Goal: Task Accomplishment & Management: Complete application form

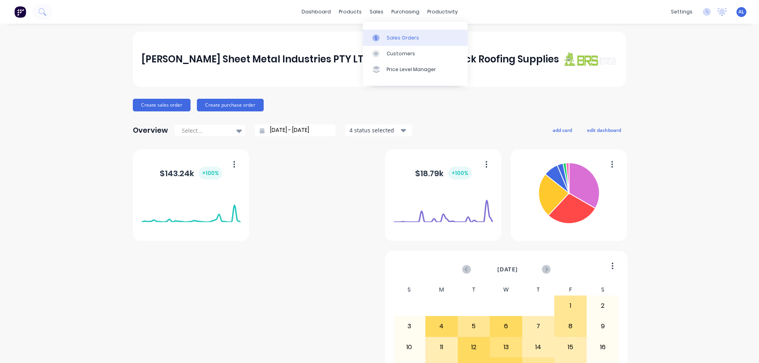
click at [396, 36] on div "Sales Orders" at bounding box center [402, 37] width 32 height 7
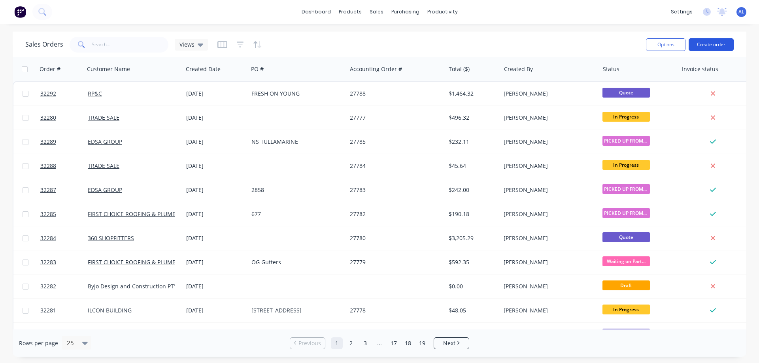
click at [709, 45] on button "Create order" at bounding box center [710, 44] width 45 height 13
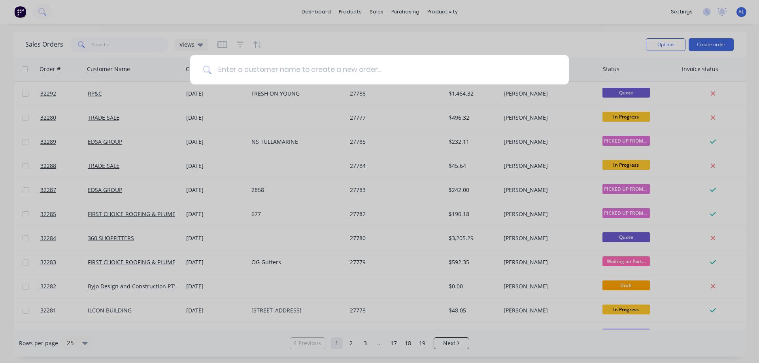
click at [322, 70] on input at bounding box center [383, 70] width 345 height 30
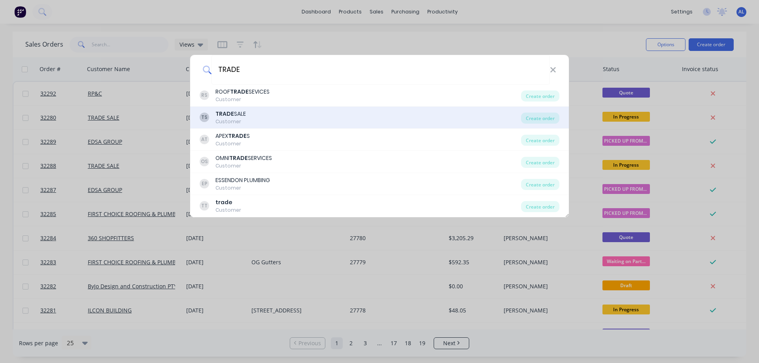
type input "TRADE"
click at [285, 117] on div "TS TRADE SALE Customer" at bounding box center [360, 117] width 321 height 15
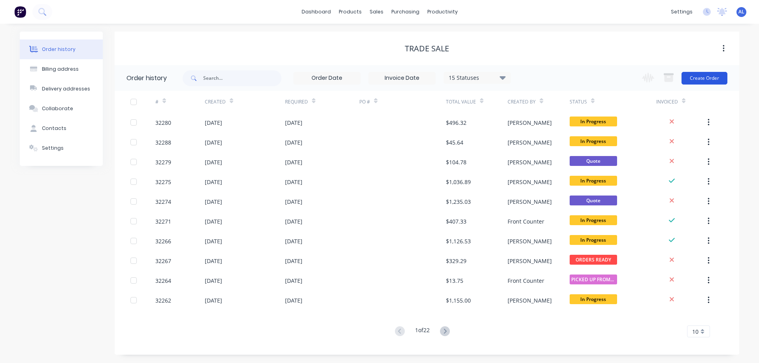
click at [701, 79] on button "Create Order" at bounding box center [704, 78] width 46 height 13
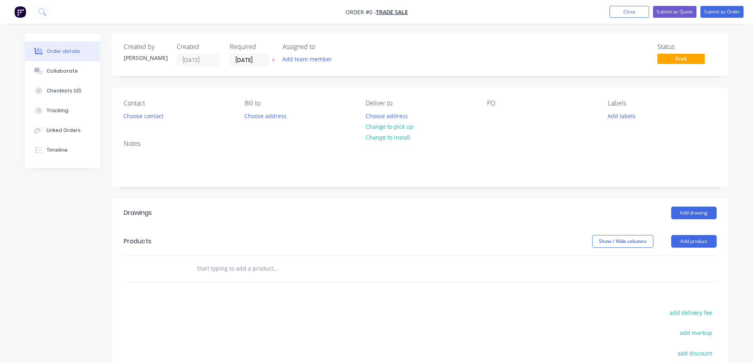
click at [235, 265] on input "text" at bounding box center [275, 269] width 158 height 16
click at [700, 243] on button "Add product" at bounding box center [693, 241] width 45 height 13
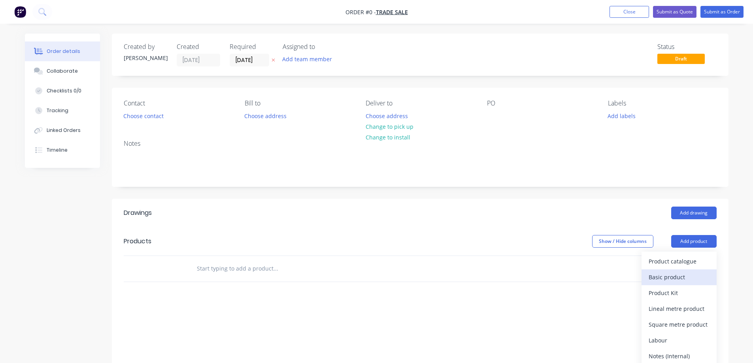
click at [671, 282] on div "Basic product" at bounding box center [678, 276] width 61 height 11
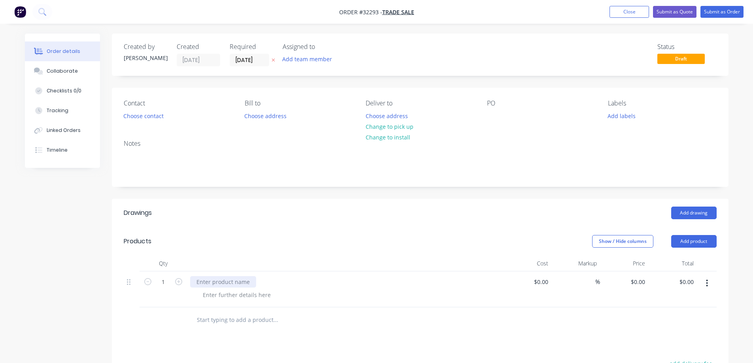
click at [228, 283] on div at bounding box center [223, 281] width 66 height 11
click at [260, 298] on div at bounding box center [236, 294] width 81 height 11
click at [256, 282] on div "BOX 220 X 220 X 440" at bounding box center [345, 281] width 310 height 11
drag, startPoint x: 252, startPoint y: 284, endPoint x: 261, endPoint y: 283, distance: 9.2
click at [253, 284] on div "BOX 220 X 220 X 440" at bounding box center [223, 281] width 66 height 11
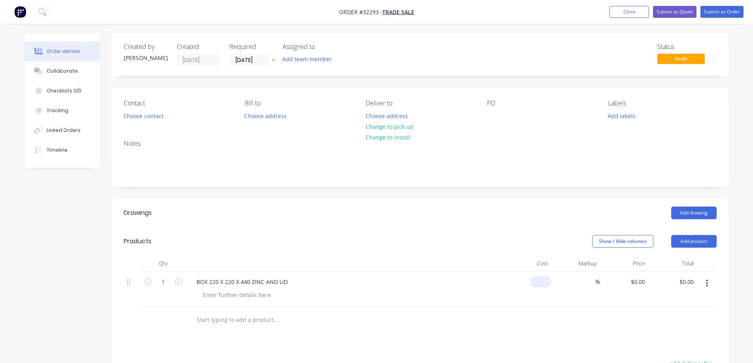
click at [546, 280] on input at bounding box center [542, 281] width 18 height 11
click at [577, 311] on div at bounding box center [420, 320] width 593 height 26
type input "$196.30"
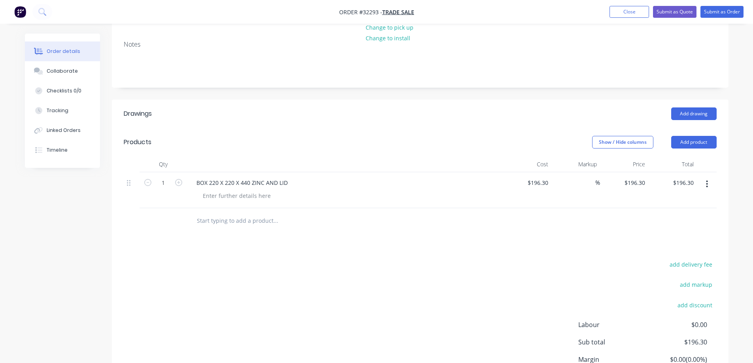
scroll to position [171, 0]
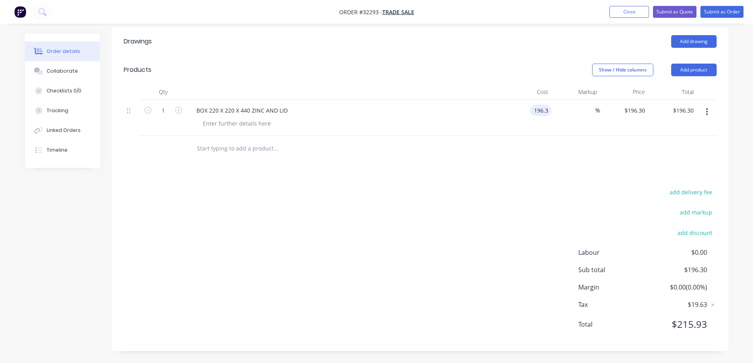
click at [541, 113] on input "196.3" at bounding box center [542, 110] width 18 height 11
type input "$163.40"
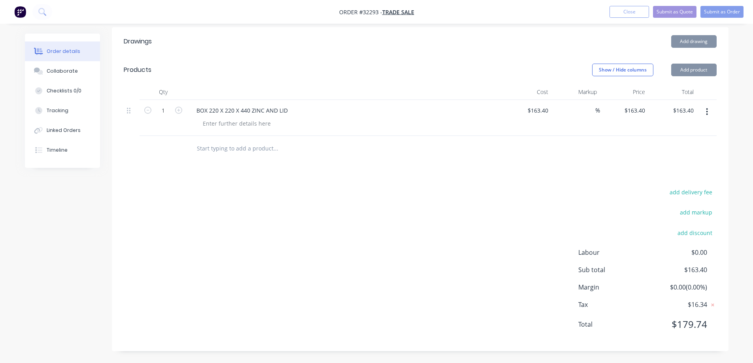
click at [518, 216] on div "add delivery fee add markup add discount Labour $0.00 Sub total $163.40 Margin …" at bounding box center [420, 263] width 593 height 153
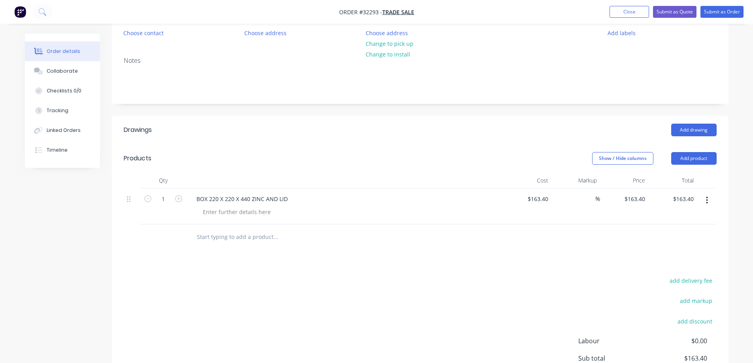
scroll to position [0, 0]
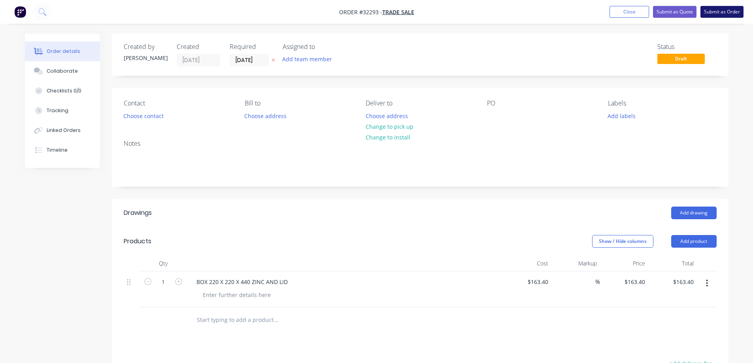
click at [728, 7] on button "Submit as Order" at bounding box center [721, 12] width 43 height 12
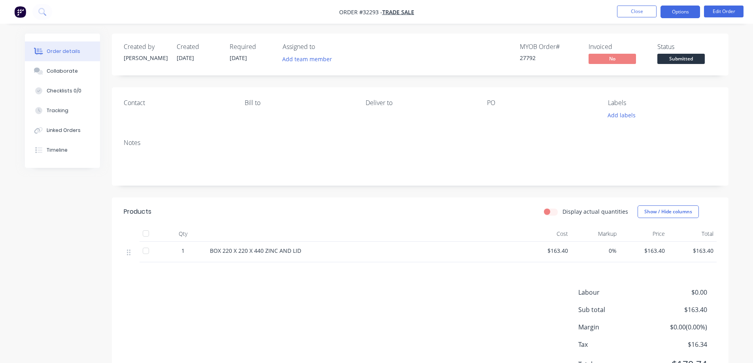
click at [689, 14] on button "Options" at bounding box center [680, 12] width 40 height 13
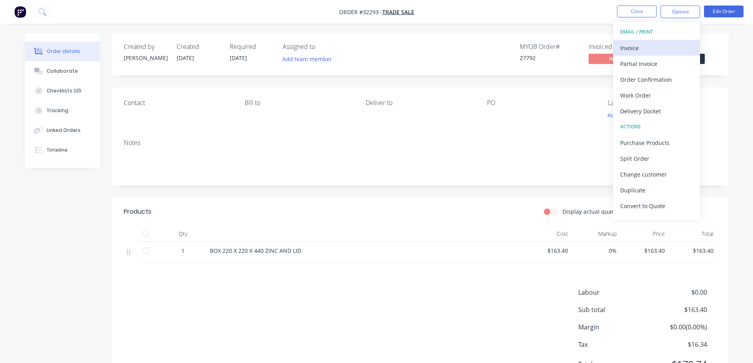
click at [663, 49] on div "Invoice" at bounding box center [656, 47] width 73 height 11
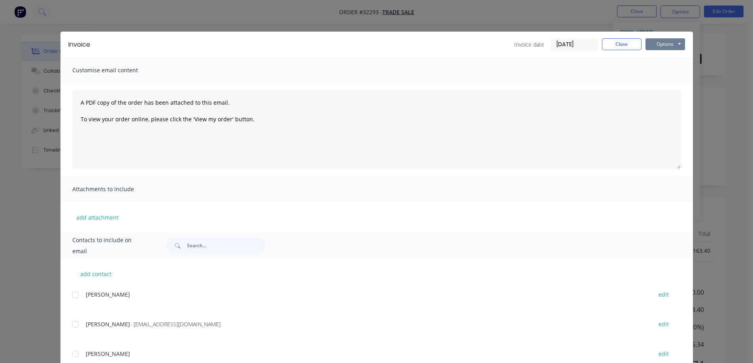
click at [669, 45] on button "Options" at bounding box center [665, 44] width 40 height 12
click at [674, 71] on button "Print" at bounding box center [670, 71] width 51 height 13
drag, startPoint x: 607, startPoint y: 47, endPoint x: 627, endPoint y: 38, distance: 22.1
click at [607, 46] on button "Close" at bounding box center [622, 44] width 40 height 12
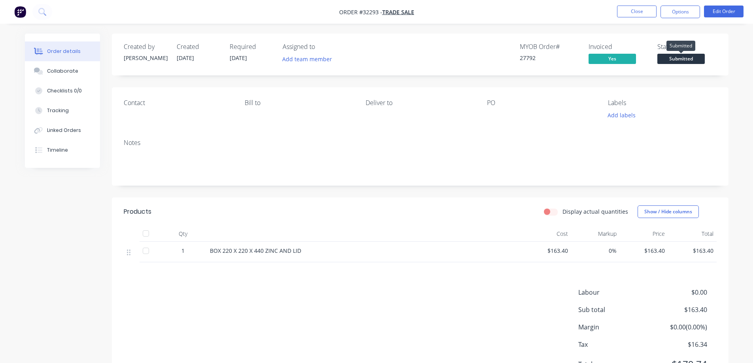
click at [676, 59] on span "Submitted" at bounding box center [680, 59] width 47 height 10
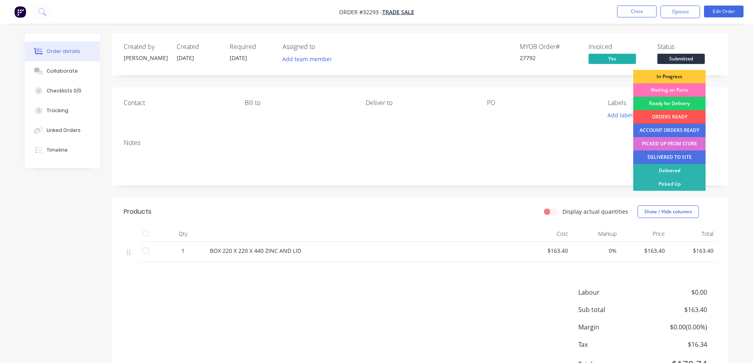
click at [677, 144] on div "PICKED UP FROM STORE" at bounding box center [669, 143] width 72 height 13
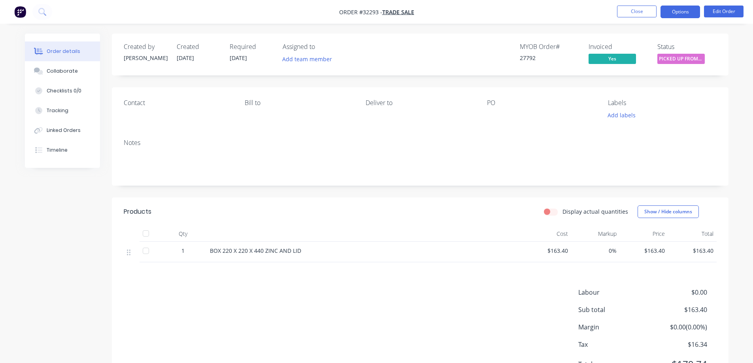
click at [684, 14] on button "Options" at bounding box center [680, 12] width 40 height 13
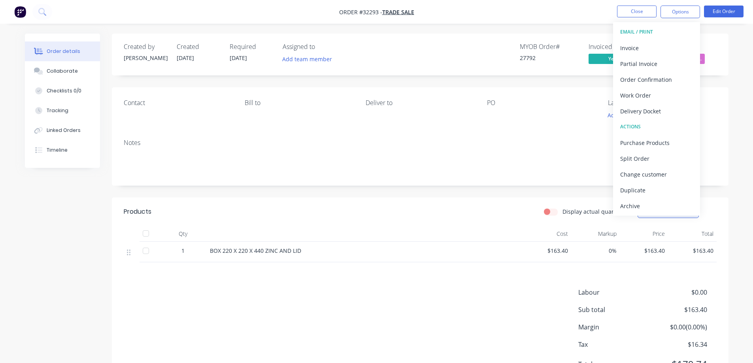
click at [666, 209] on div "Archive" at bounding box center [656, 205] width 73 height 11
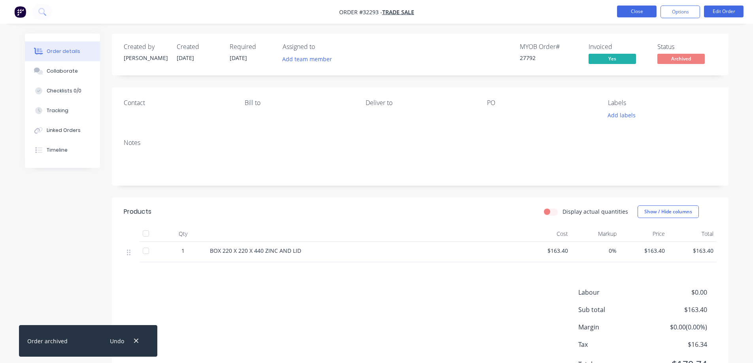
click at [629, 12] on button "Close" at bounding box center [637, 12] width 40 height 12
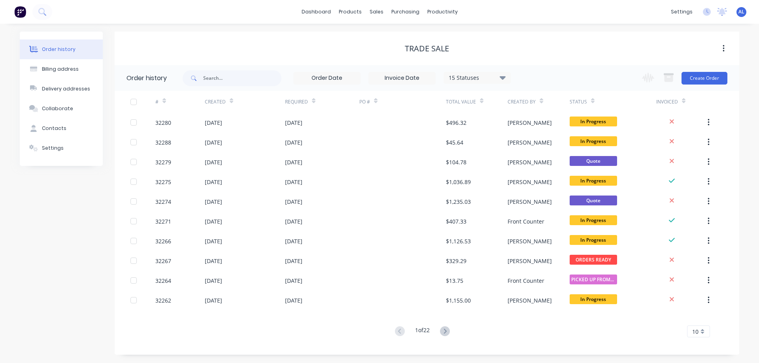
click at [22, 12] on img at bounding box center [20, 12] width 12 height 12
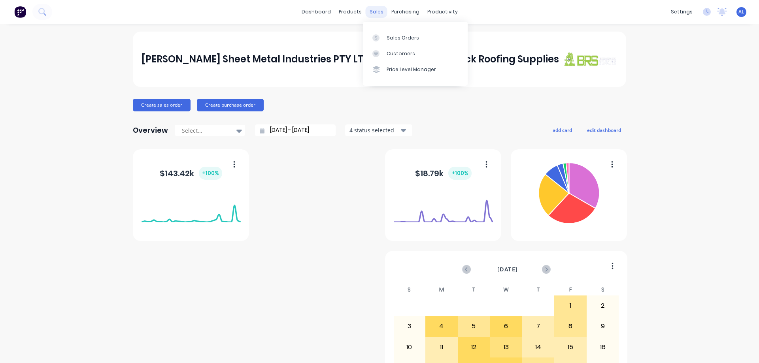
click at [373, 11] on div "sales" at bounding box center [376, 12] width 22 height 12
click at [388, 34] on div "Sales Orders" at bounding box center [402, 37] width 32 height 7
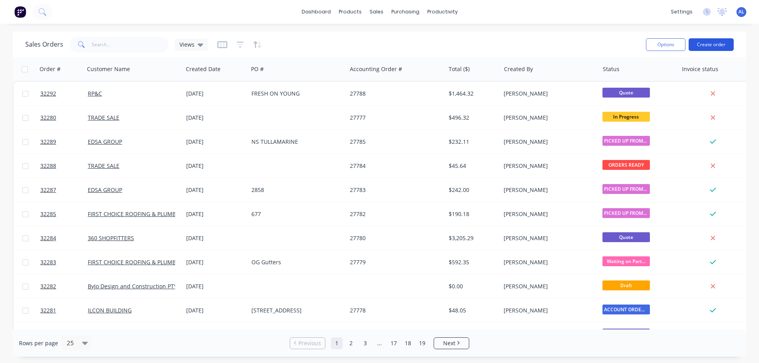
click at [700, 46] on button "Create order" at bounding box center [710, 44] width 45 height 13
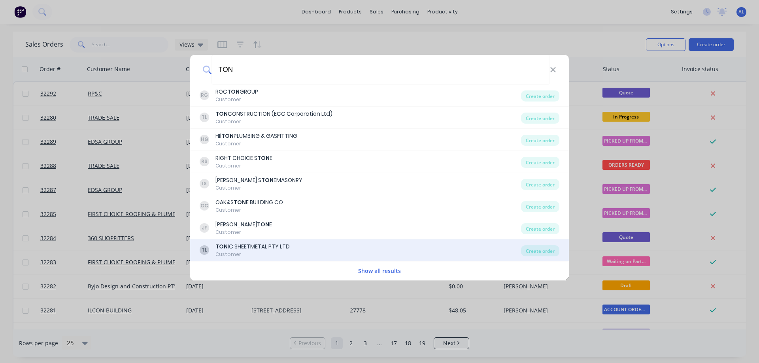
type input "TON"
click at [299, 246] on div "TL TON IC SHEETMETAL PTY LTD Customer" at bounding box center [360, 250] width 321 height 15
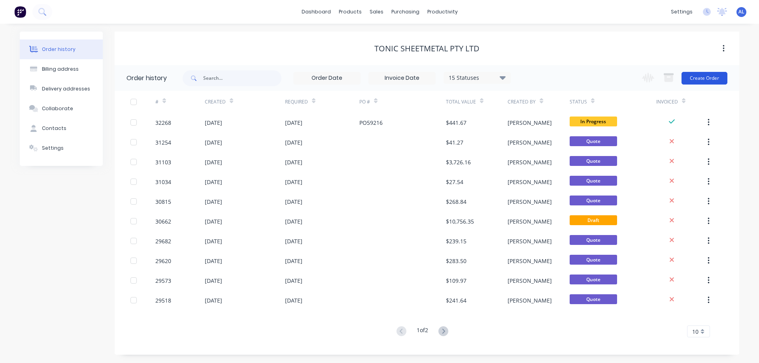
click at [704, 81] on button "Create Order" at bounding box center [704, 78] width 46 height 13
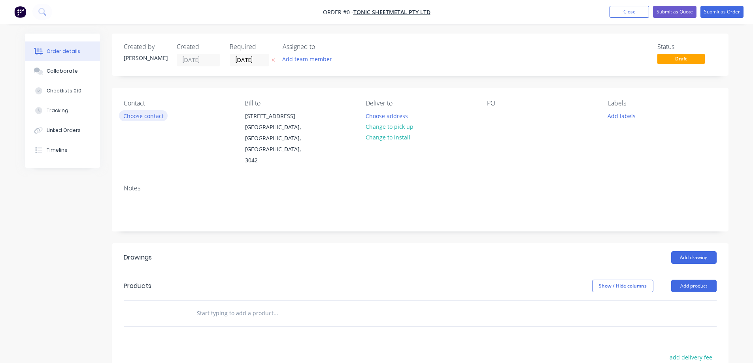
click at [160, 119] on button "Choose contact" at bounding box center [143, 115] width 49 height 11
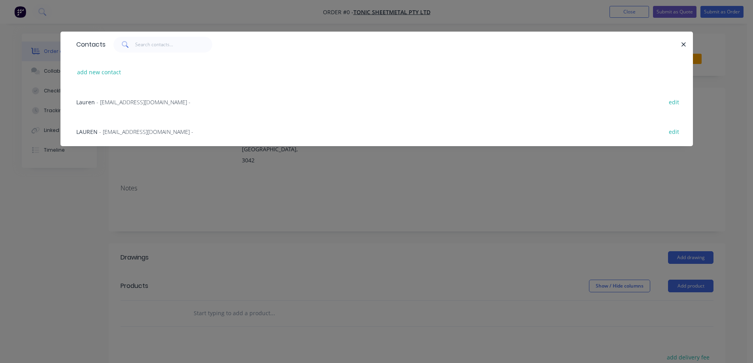
click at [113, 129] on span "- tonicsales@tsmvic.com.au -" at bounding box center [146, 132] width 94 height 8
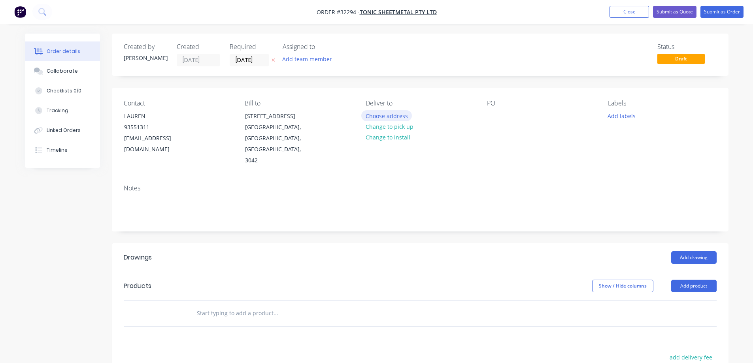
click at [392, 116] on button "Choose address" at bounding box center [386, 115] width 51 height 11
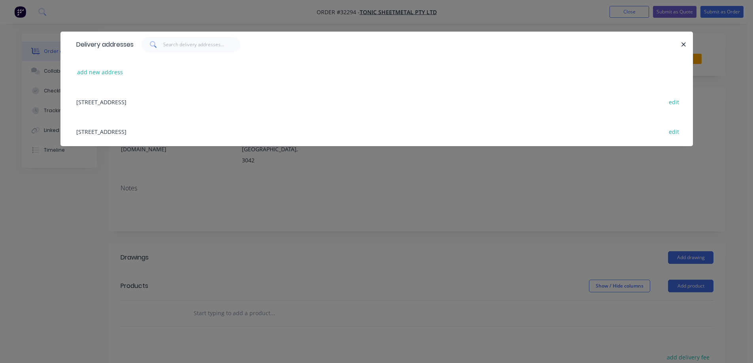
click at [174, 106] on div "21-23 MARSHAL RD, AIRPORT WEST, Victoria, Australia, 3042 edit" at bounding box center [376, 102] width 608 height 30
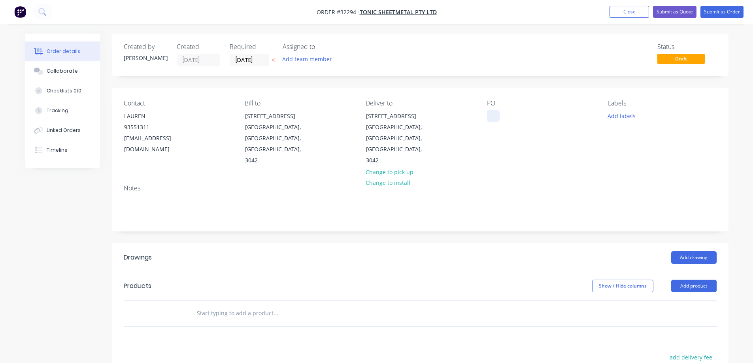
click at [488, 114] on div at bounding box center [493, 115] width 13 height 11
click at [687, 251] on button "Add drawing" at bounding box center [693, 257] width 45 height 13
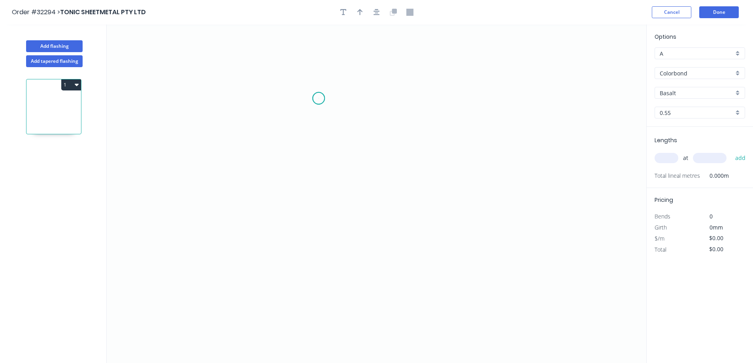
click at [318, 98] on icon "0" at bounding box center [376, 193] width 539 height 339
click at [316, 266] on icon "0" at bounding box center [376, 193] width 539 height 339
click at [420, 265] on icon "0 ?" at bounding box center [376, 193] width 539 height 339
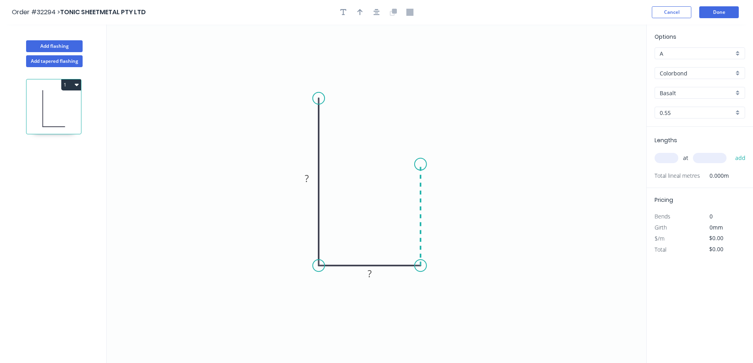
click at [422, 164] on icon "0 ? ?" at bounding box center [376, 193] width 539 height 339
click at [307, 180] on tspan "?" at bounding box center [307, 178] width 4 height 13
type input "$19.84"
click at [358, 8] on button "button" at bounding box center [360, 12] width 12 height 12
click at [607, 64] on icon at bounding box center [606, 54] width 7 height 25
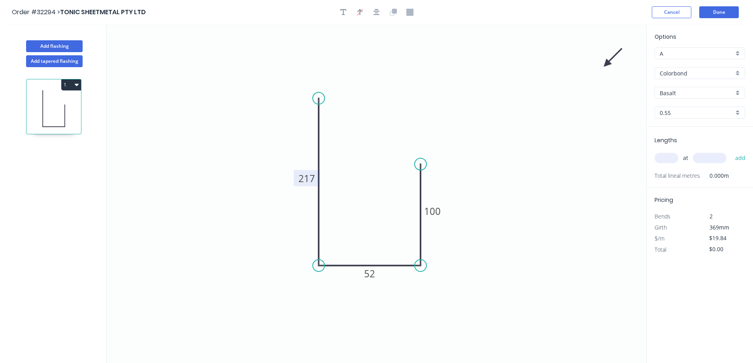
click at [608, 62] on icon at bounding box center [612, 57] width 23 height 23
click at [610, 60] on icon at bounding box center [613, 56] width 23 height 23
drag, startPoint x: 599, startPoint y: 75, endPoint x: 441, endPoint y: 241, distance: 229.7
click at [441, 241] on icon at bounding box center [452, 240] width 25 height 7
click at [736, 92] on div "Basalt" at bounding box center [699, 93] width 90 height 12
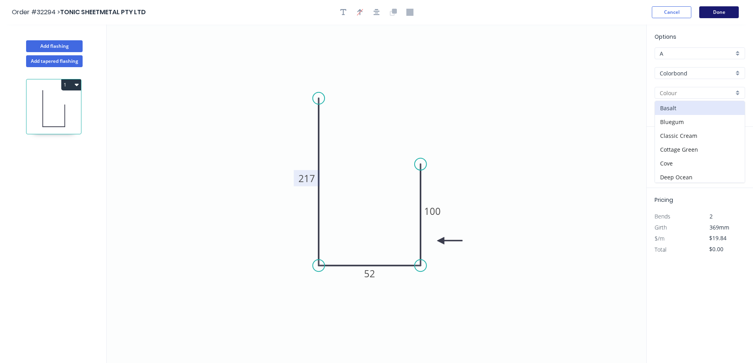
click at [724, 13] on button "Done" at bounding box center [719, 12] width 40 height 12
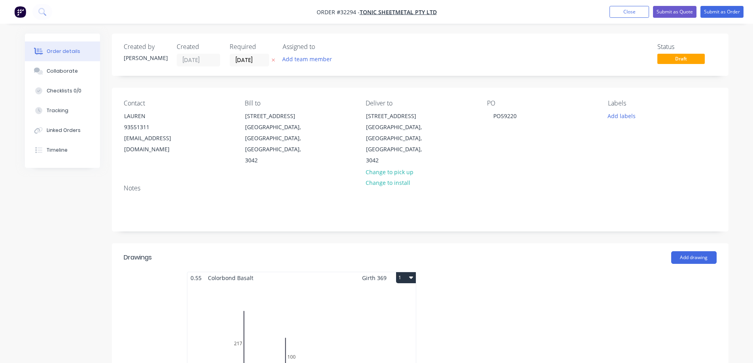
click at [22, 15] on img "button" at bounding box center [20, 12] width 12 height 12
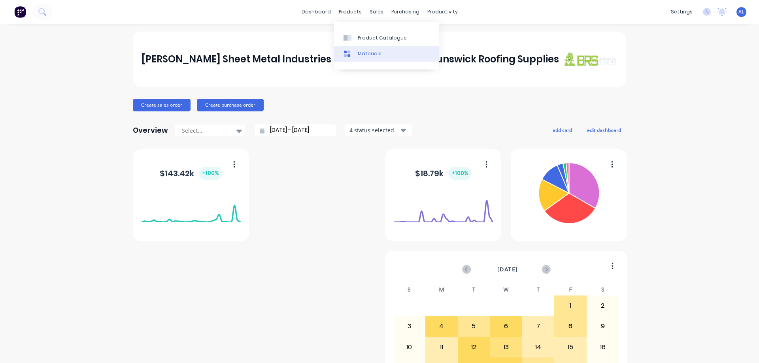
click at [366, 55] on div "Materials" at bounding box center [370, 53] width 24 height 7
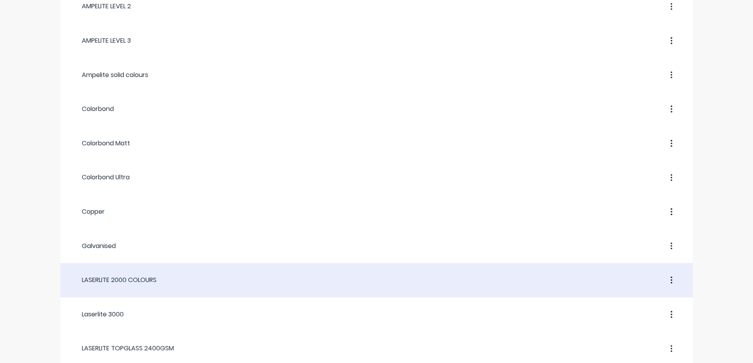
scroll to position [119, 0]
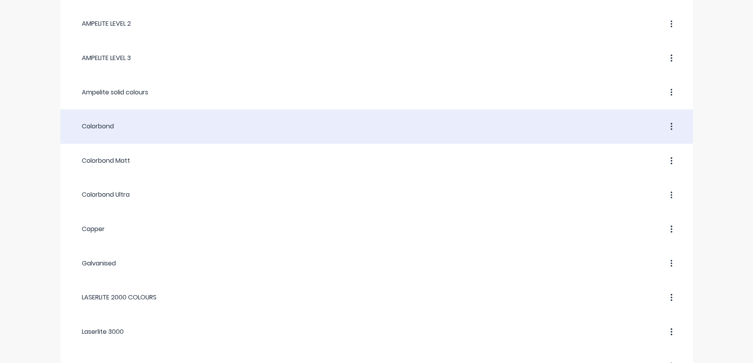
click at [114, 126] on div "Colorbond" at bounding box center [92, 126] width 41 height 9
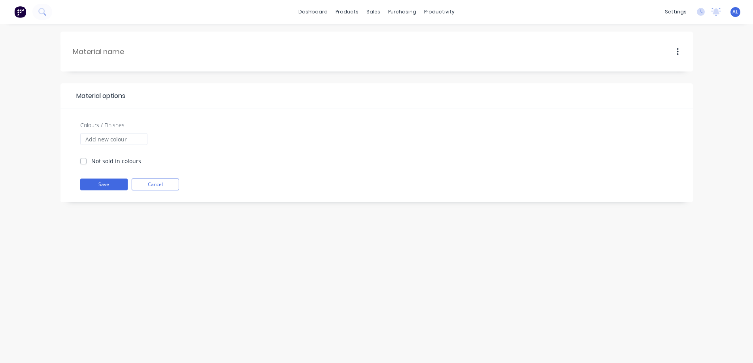
type input "Colorbond"
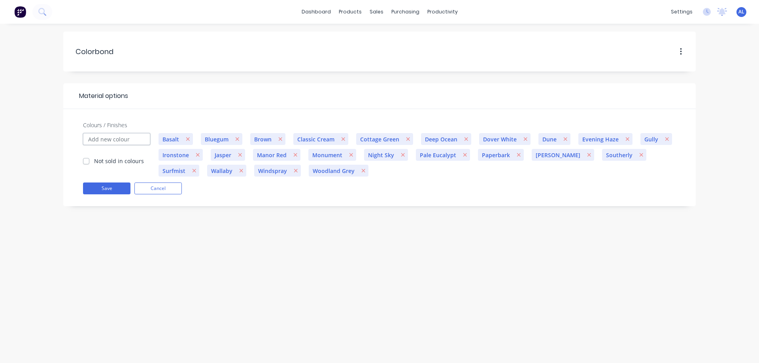
click at [136, 140] on input "Colours / Finishes" at bounding box center [116, 139] width 67 height 12
type input "ANY COLOUR"
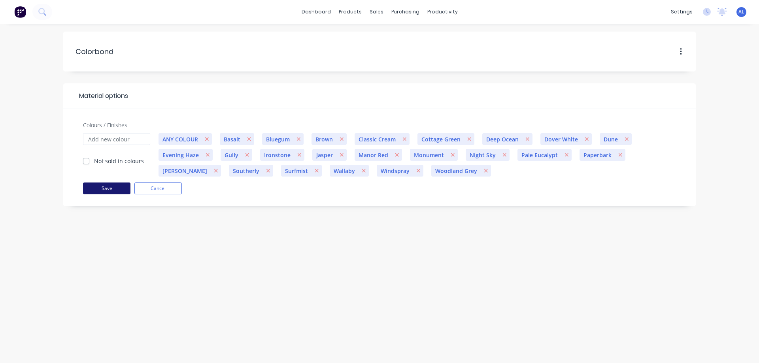
click at [105, 190] on button "Save" at bounding box center [106, 189] width 47 height 12
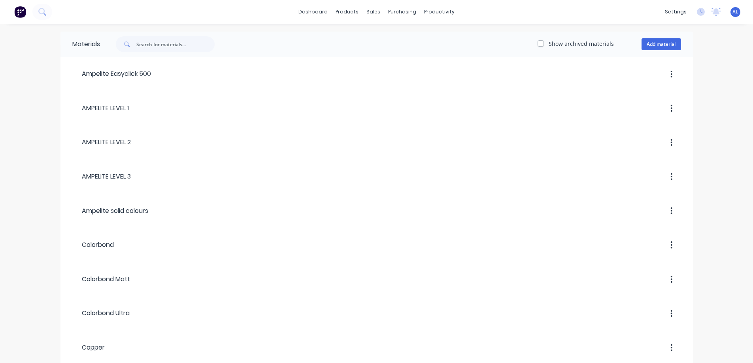
click at [19, 13] on img at bounding box center [20, 12] width 12 height 12
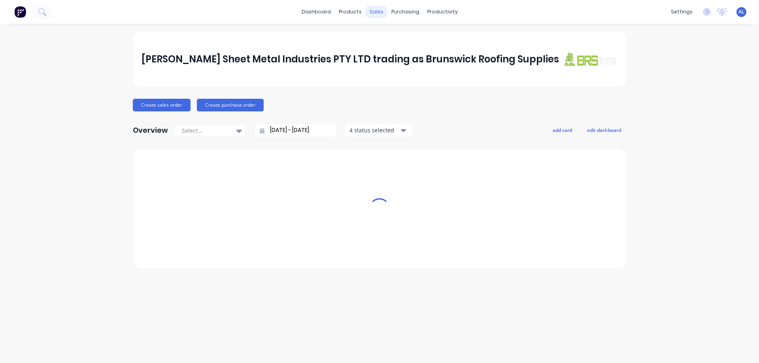
click at [372, 13] on div "sales" at bounding box center [376, 12] width 22 height 12
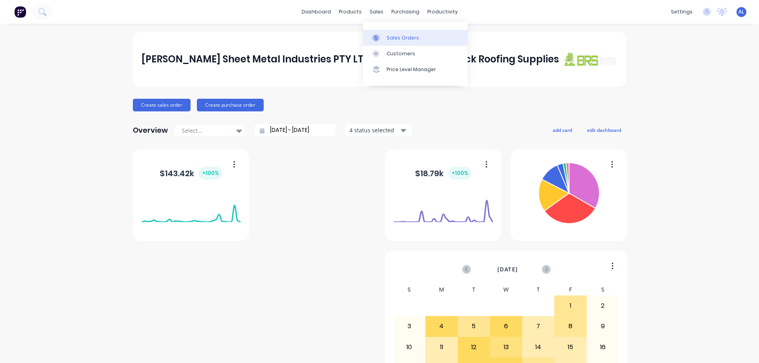
click at [402, 35] on div "Sales Orders" at bounding box center [402, 37] width 32 height 7
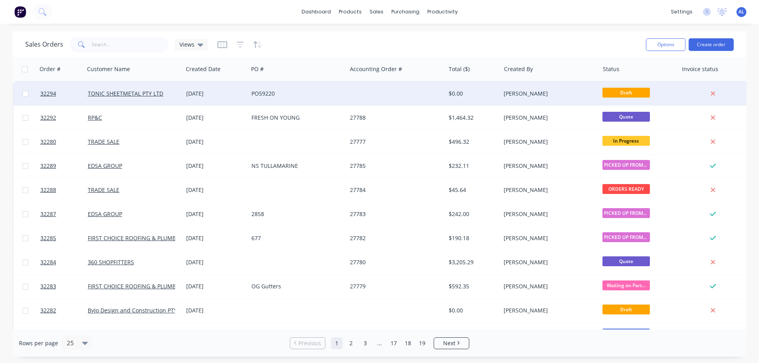
click at [467, 93] on div "$0.00" at bounding box center [471, 94] width 46 height 8
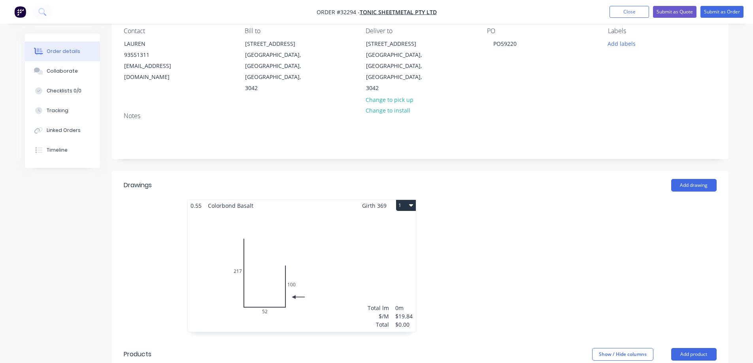
scroll to position [158, 0]
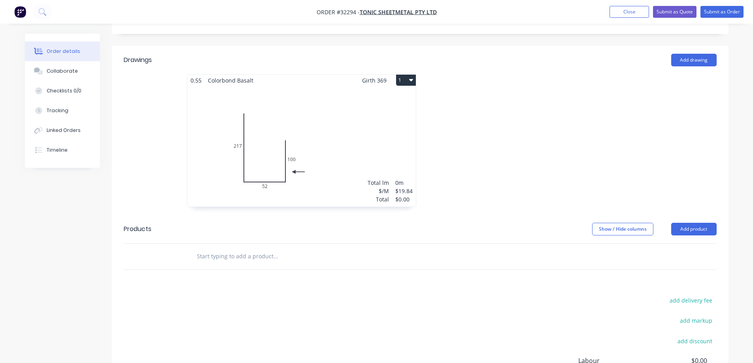
click at [397, 126] on div "Total lm $/M Total 0m $19.84 $0.00" at bounding box center [301, 146] width 228 height 121
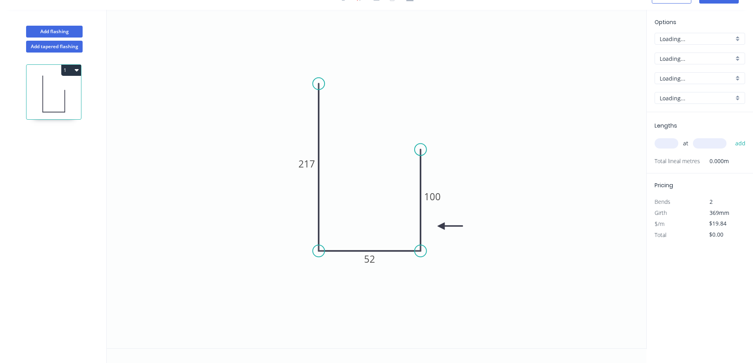
scroll to position [15, 0]
click at [739, 77] on div "Basalt" at bounding box center [699, 78] width 90 height 12
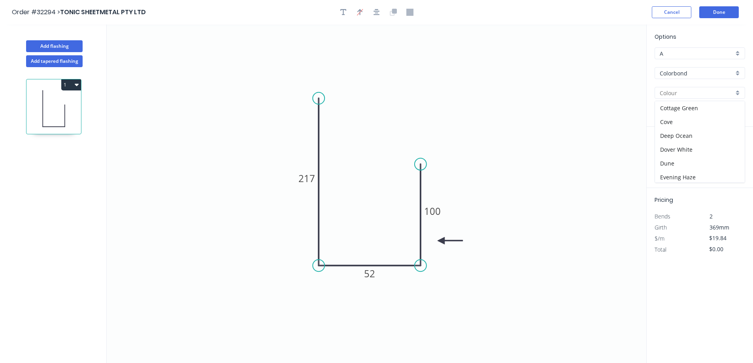
scroll to position [0, 0]
click at [701, 94] on input "text" at bounding box center [696, 93] width 74 height 8
type input "A"
click at [738, 75] on div "Colorbond" at bounding box center [699, 73] width 90 height 12
click at [683, 137] on div "Zincalume" at bounding box center [700, 144] width 90 height 14
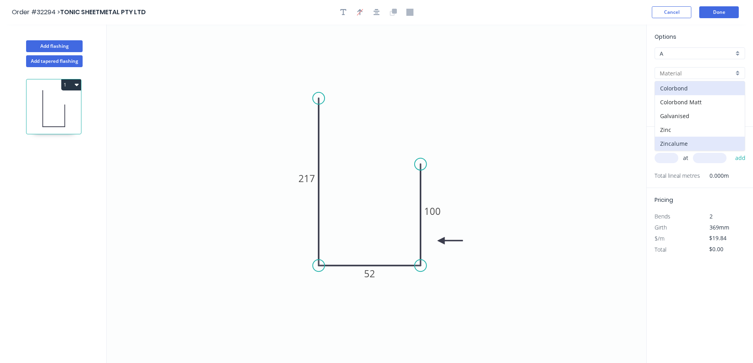
type input "Zincalume"
type input "Standard"
type input "0.6"
type input "$19.20"
click at [737, 71] on div "Zincalume" at bounding box center [699, 73] width 90 height 12
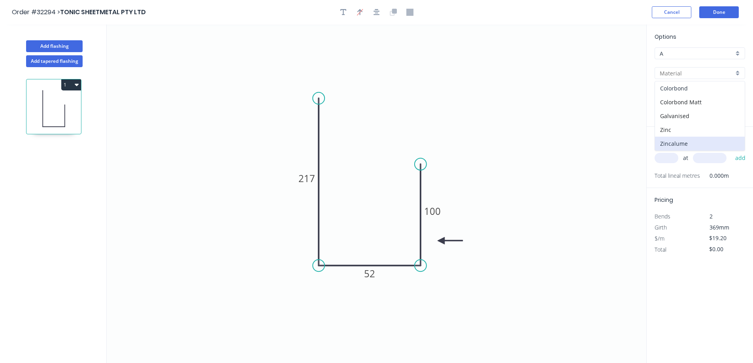
click at [682, 90] on div "Colorbond" at bounding box center [700, 88] width 90 height 14
type input "Colorbond"
type input "Woodland Grey"
type input "$21.82"
click at [739, 93] on div "Woodland Grey" at bounding box center [699, 93] width 90 height 12
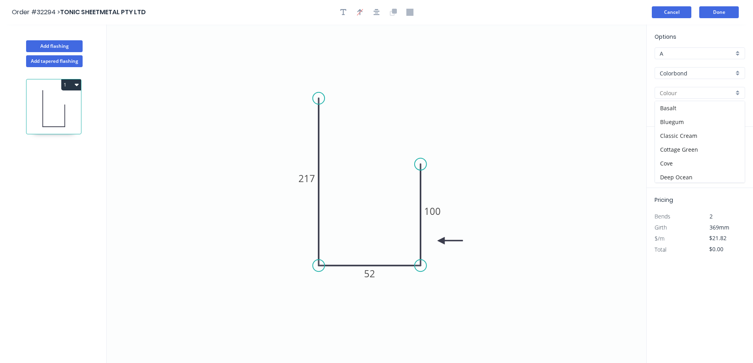
click at [664, 13] on button "Cancel" at bounding box center [672, 12] width 40 height 12
type input "Woodland Grey"
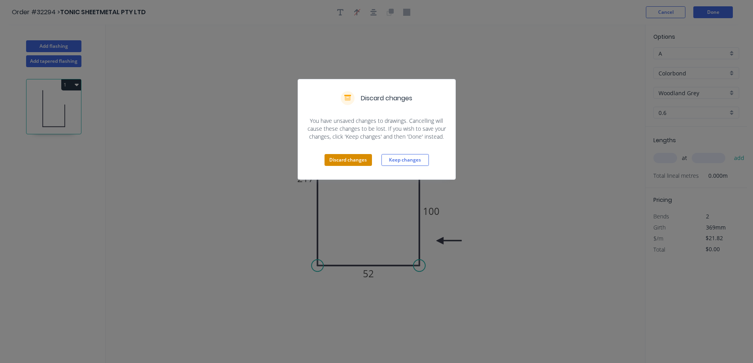
click at [354, 159] on button "Discard changes" at bounding box center [347, 160] width 47 height 12
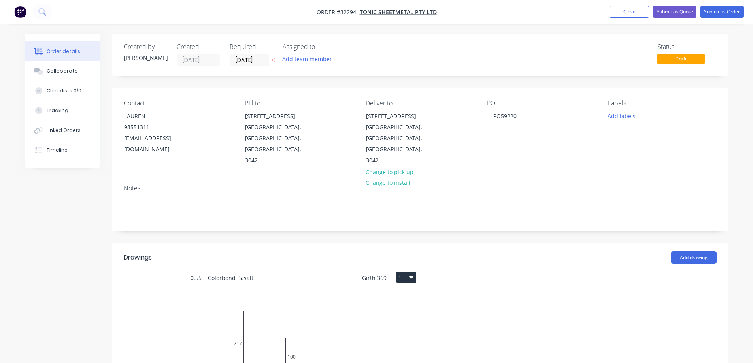
click at [413, 272] on button "1" at bounding box center [406, 277] width 20 height 11
click at [384, 323] on div "Delete" at bounding box center [378, 328] width 61 height 11
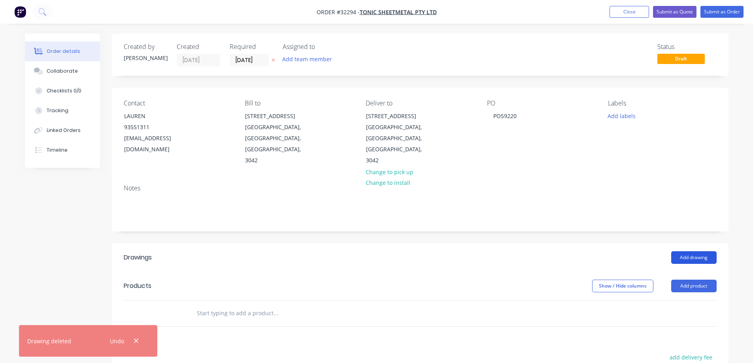
click at [682, 251] on button "Add drawing" at bounding box center [693, 257] width 45 height 13
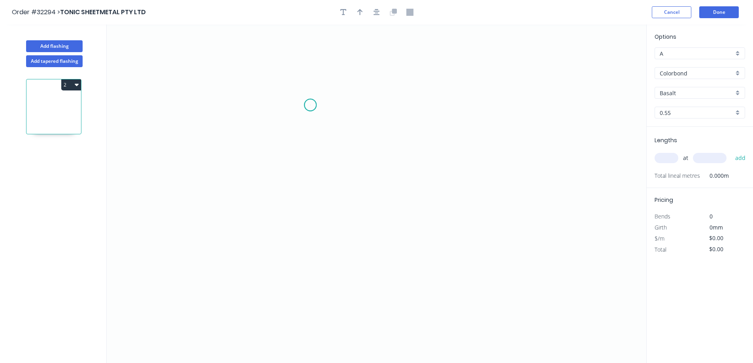
click at [310, 105] on icon "0" at bounding box center [376, 193] width 539 height 339
click at [310, 70] on icon at bounding box center [310, 87] width 0 height 35
click at [420, 71] on icon "0 ?" at bounding box center [376, 193] width 539 height 339
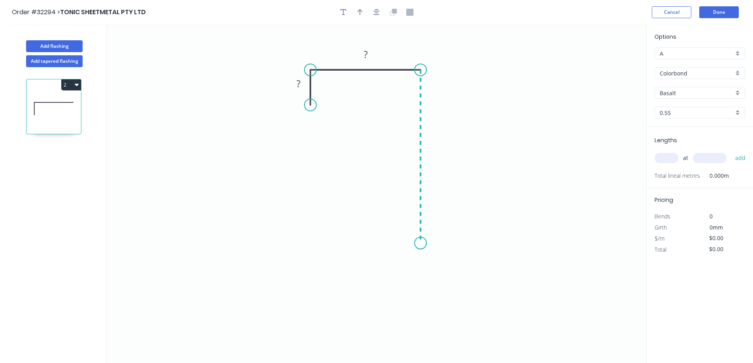
click at [413, 243] on icon "0 ? ?" at bounding box center [376, 193] width 539 height 339
drag, startPoint x: 310, startPoint y: 105, endPoint x: 307, endPoint y: 173, distance: 68.4
click at [307, 173] on circle at bounding box center [310, 174] width 12 height 12
click at [302, 122] on rect at bounding box center [298, 118] width 16 height 11
type input "$19.84"
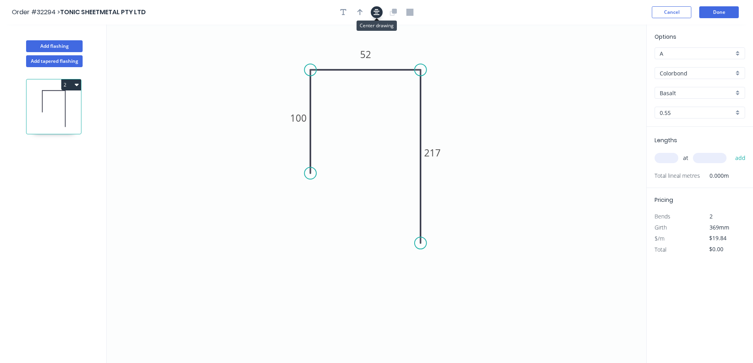
click at [373, 13] on button "button" at bounding box center [377, 12] width 12 height 12
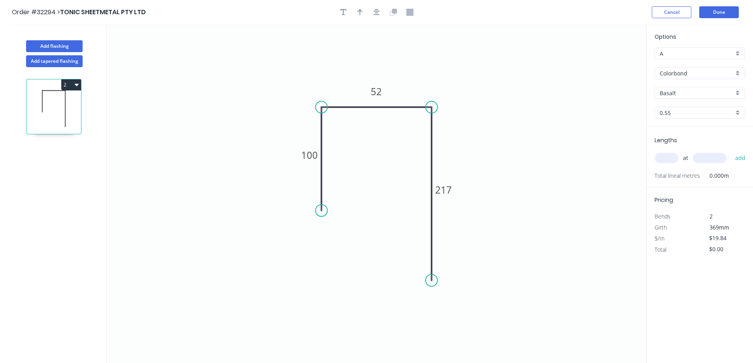
click at [741, 93] on div "Basalt" at bounding box center [699, 93] width 90 height 12
click at [739, 75] on div "Colorbond" at bounding box center [699, 73] width 90 height 12
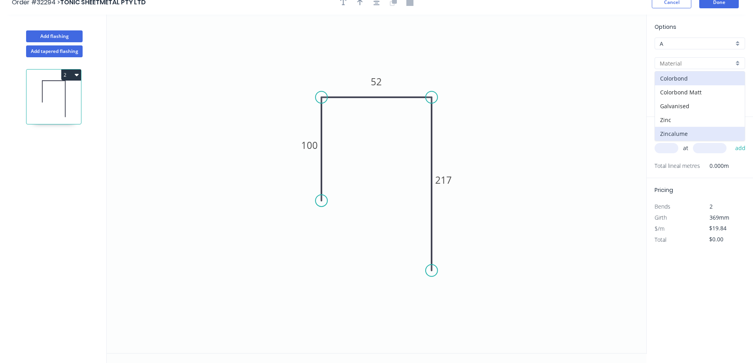
scroll to position [15, 0]
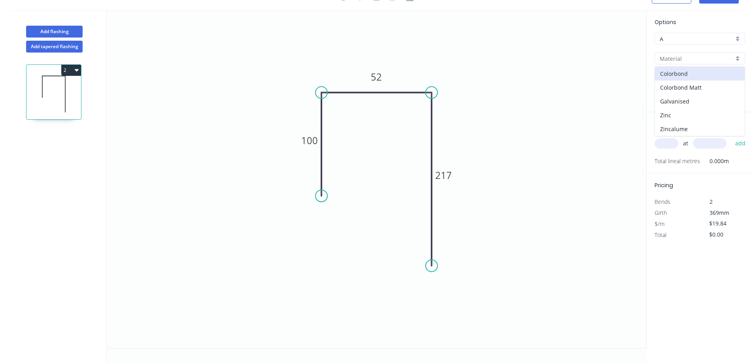
click at [640, 80] on icon "0 100 52 217" at bounding box center [376, 179] width 539 height 339
click at [740, 82] on div at bounding box center [699, 78] width 90 height 12
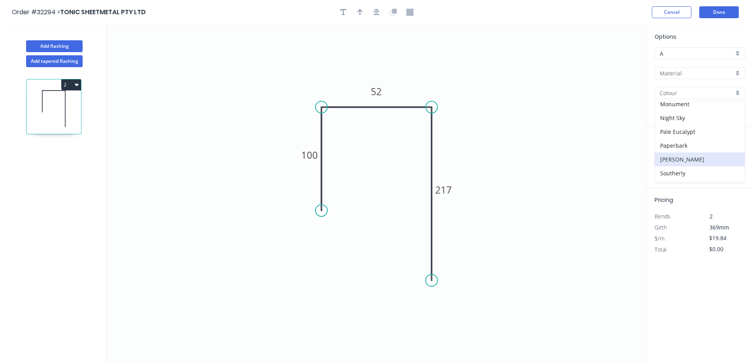
scroll to position [237, 0]
click at [699, 146] on div "Special Price" at bounding box center [700, 148] width 90 height 14
type input "Special Price"
click at [735, 94] on div "Special Price" at bounding box center [699, 93] width 90 height 12
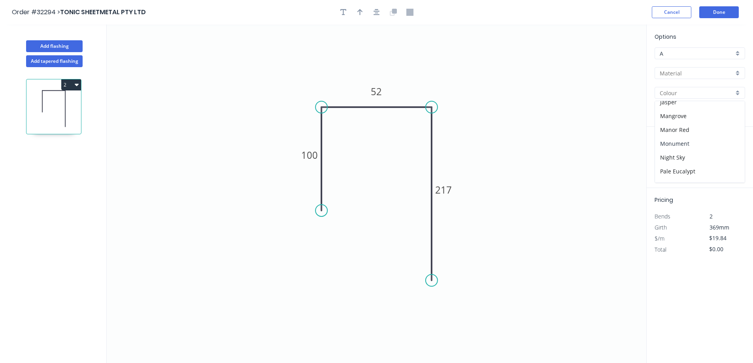
click at [693, 144] on div "Monument" at bounding box center [700, 144] width 90 height 14
type input "Monument"
drag, startPoint x: 673, startPoint y: 158, endPoint x: 662, endPoint y: 171, distance: 16.8
click at [672, 160] on input "text" at bounding box center [666, 158] width 24 height 10
type input "1"
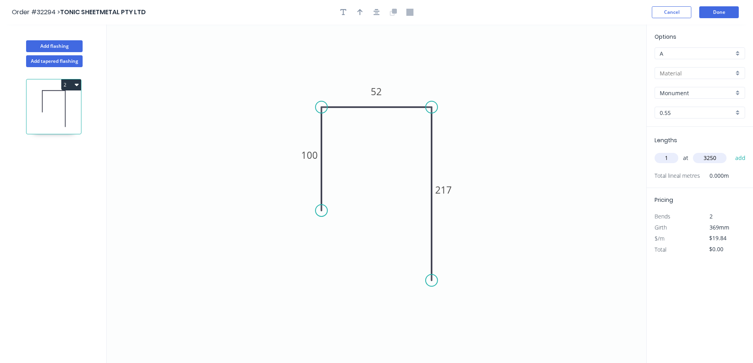
type input "3250"
click at [731, 151] on button "add" at bounding box center [740, 157] width 19 height 13
type input "$64.48"
click at [717, 11] on button "Done" at bounding box center [719, 12] width 40 height 12
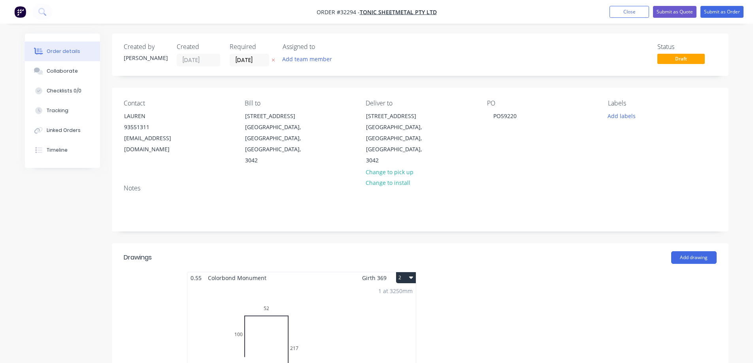
click at [382, 328] on div "1 at 3250mm Total lm $/M Total 3.25m $19.84 $64.48" at bounding box center [301, 344] width 228 height 121
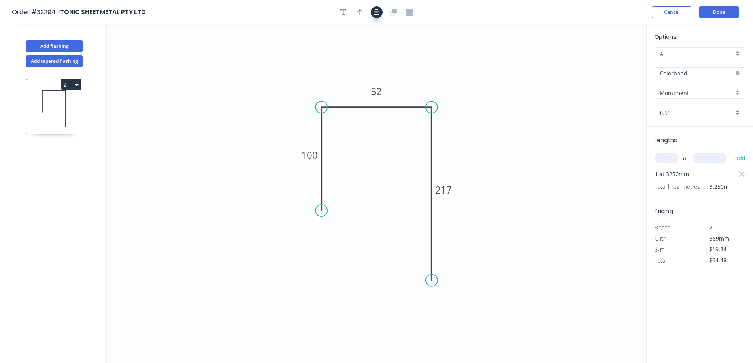
click at [374, 14] on icon "button" at bounding box center [376, 12] width 6 height 7
drag, startPoint x: 360, startPoint y: 12, endPoint x: 397, endPoint y: 23, distance: 38.9
click at [360, 13] on icon "button" at bounding box center [360, 12] width 6 height 6
drag, startPoint x: 606, startPoint y: 62, endPoint x: 412, endPoint y: 89, distance: 195.8
click at [412, 89] on icon at bounding box center [411, 79] width 7 height 25
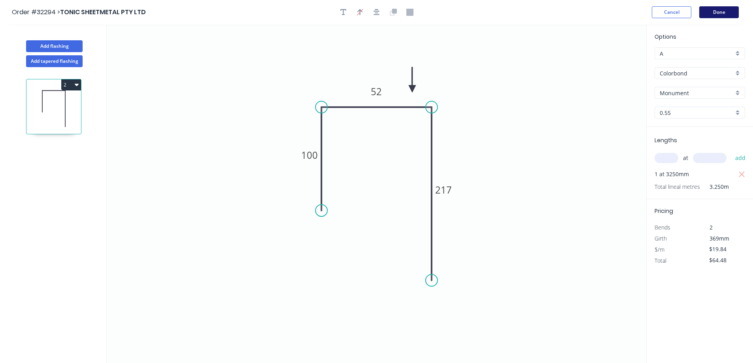
click at [718, 13] on button "Done" at bounding box center [719, 12] width 40 height 12
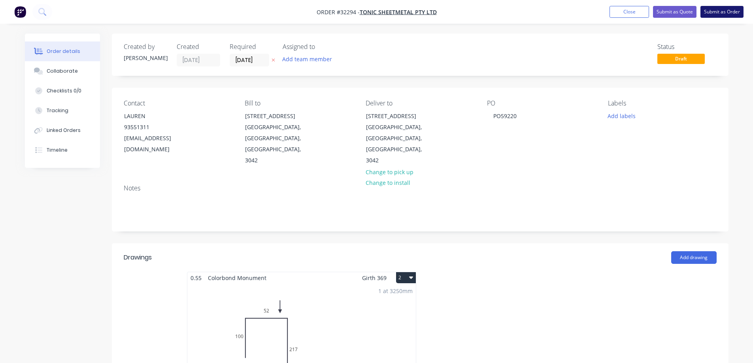
click at [721, 15] on button "Submit as Order" at bounding box center [721, 12] width 43 height 12
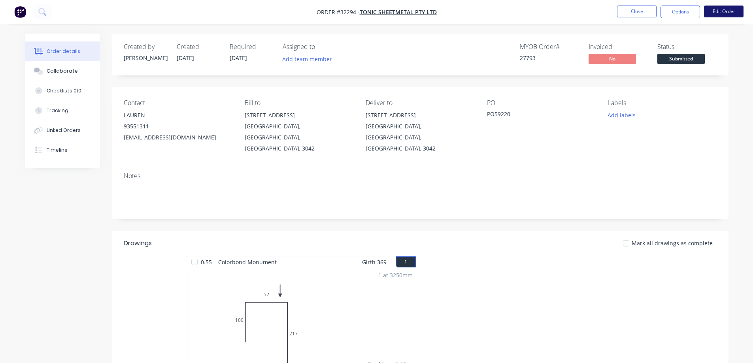
click at [717, 11] on button "Edit Order" at bounding box center [724, 12] width 40 height 12
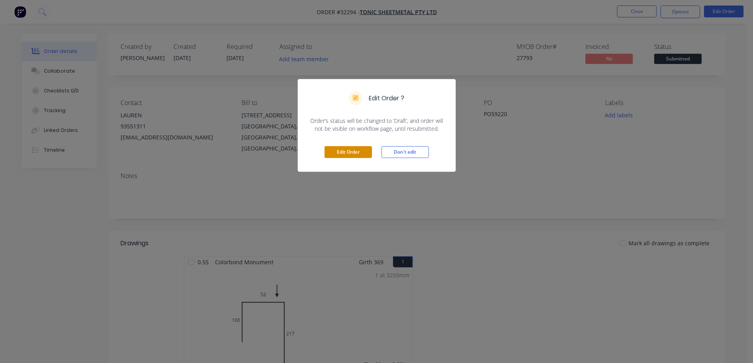
click at [345, 152] on button "Edit Order" at bounding box center [347, 152] width 47 height 12
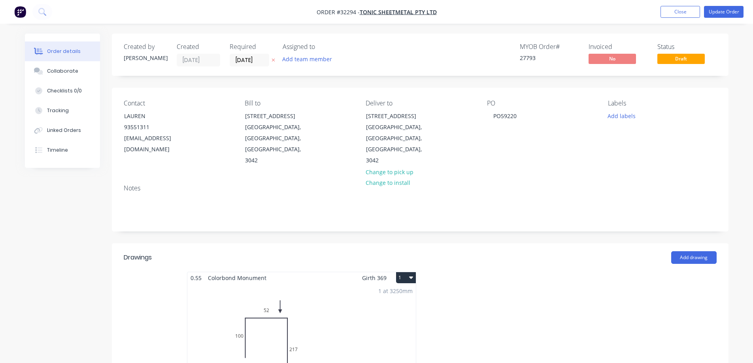
scroll to position [237, 0]
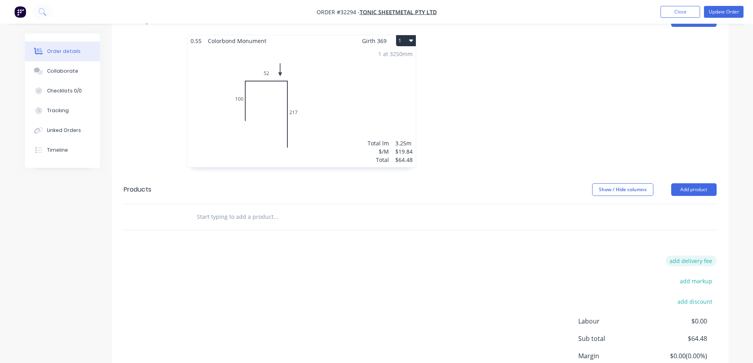
click at [690, 256] on button "add delivery fee" at bounding box center [690, 261] width 51 height 11
type input "20"
click input "submit" at bounding box center [0, 0] width 0 height 0
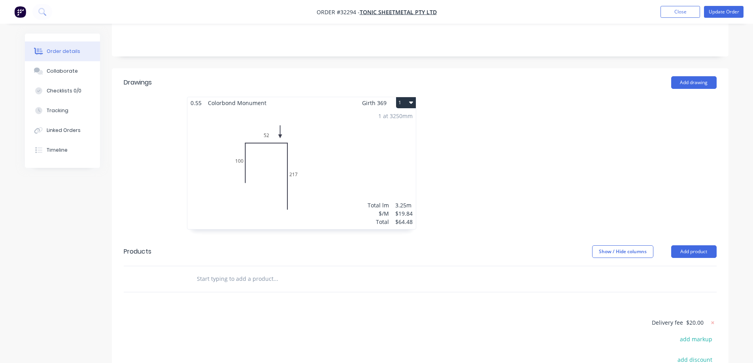
scroll to position [198, 0]
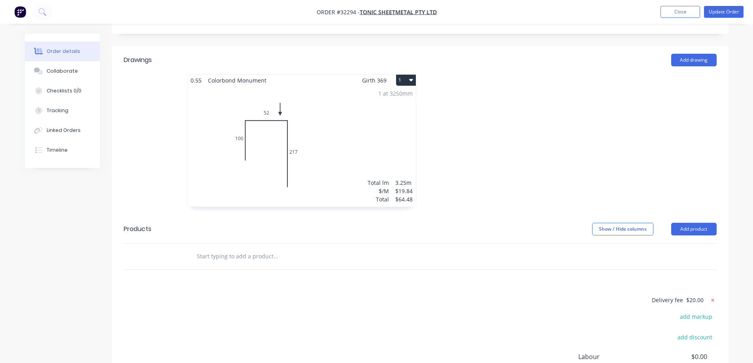
click at [713, 299] on icon at bounding box center [712, 300] width 3 height 3
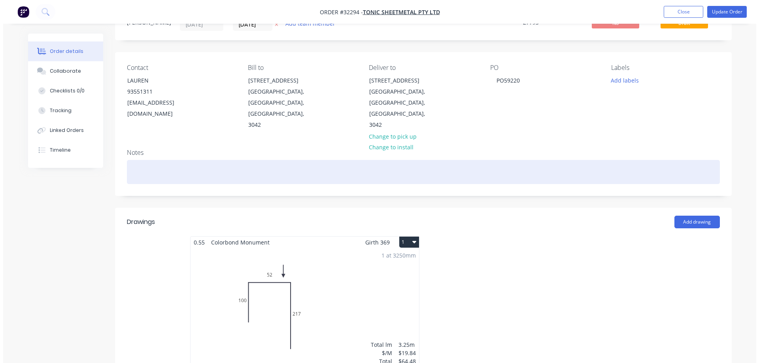
scroll to position [0, 0]
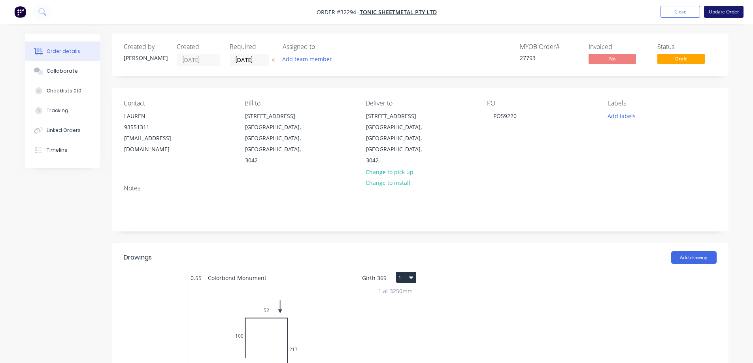
click at [725, 11] on button "Update Order" at bounding box center [724, 12] width 40 height 12
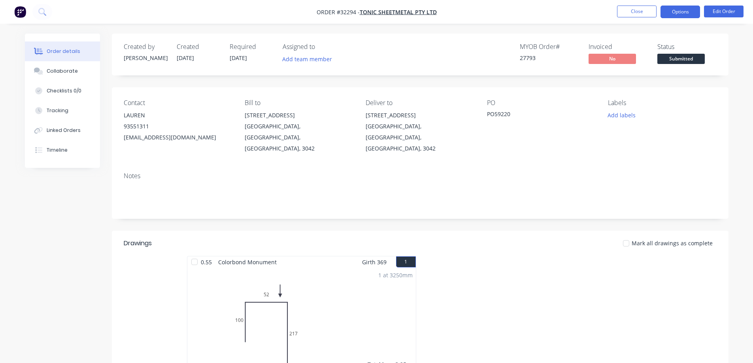
click at [680, 15] on button "Options" at bounding box center [680, 12] width 40 height 13
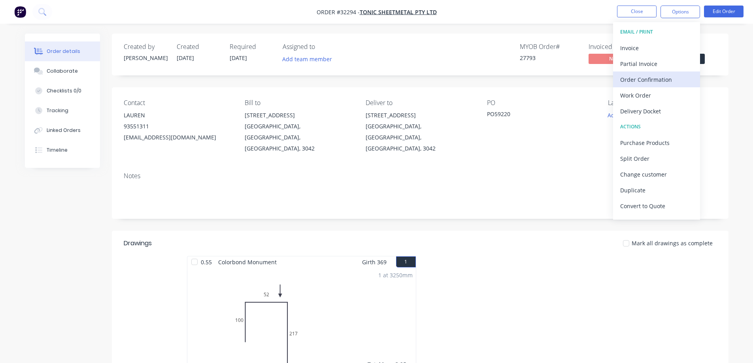
click at [642, 75] on div "Order Confirmation" at bounding box center [656, 79] width 73 height 11
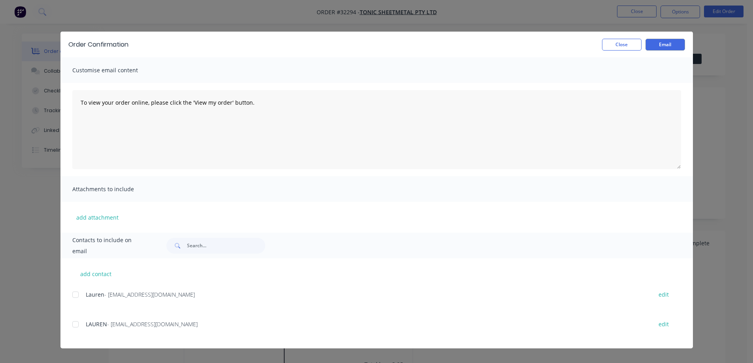
click at [75, 326] on div at bounding box center [76, 324] width 16 height 16
click at [666, 46] on button "Email" at bounding box center [665, 45] width 40 height 12
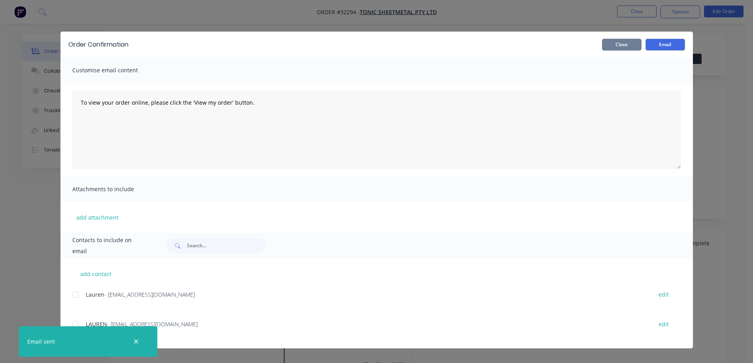
click at [631, 45] on button "Close" at bounding box center [622, 45] width 40 height 12
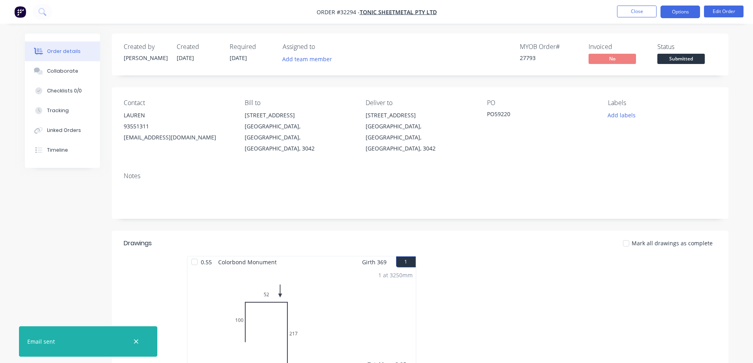
click at [675, 14] on button "Options" at bounding box center [680, 12] width 40 height 13
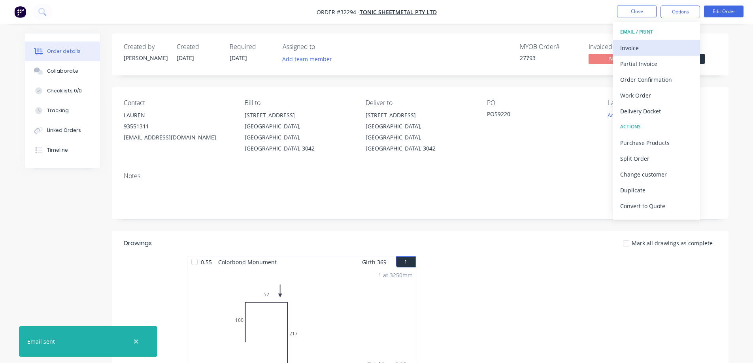
click at [640, 47] on div "Invoice" at bounding box center [656, 47] width 73 height 11
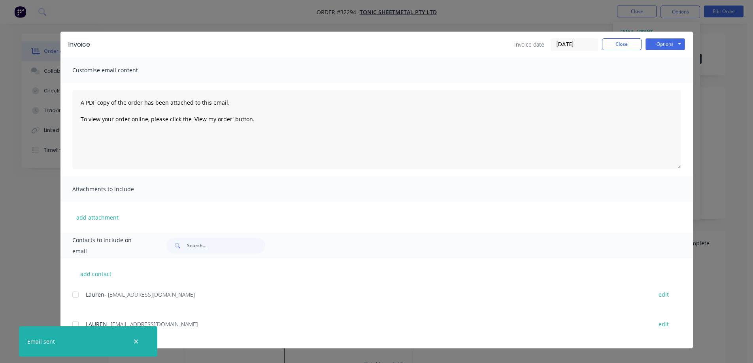
click at [74, 296] on div at bounding box center [76, 295] width 16 height 16
click at [659, 45] on button "Options" at bounding box center [665, 44] width 40 height 12
click at [674, 83] on button "Email" at bounding box center [670, 84] width 51 height 13
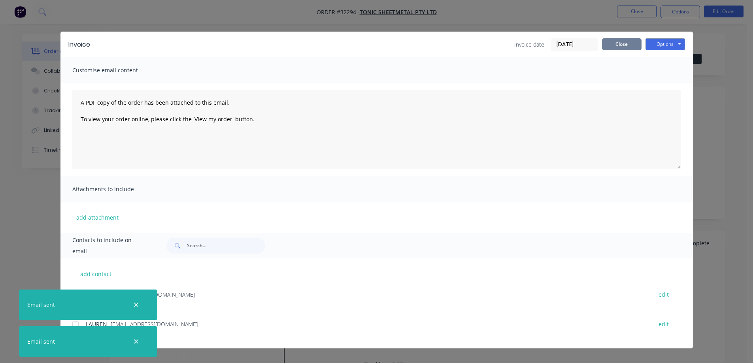
click at [623, 48] on button "Close" at bounding box center [622, 44] width 40 height 12
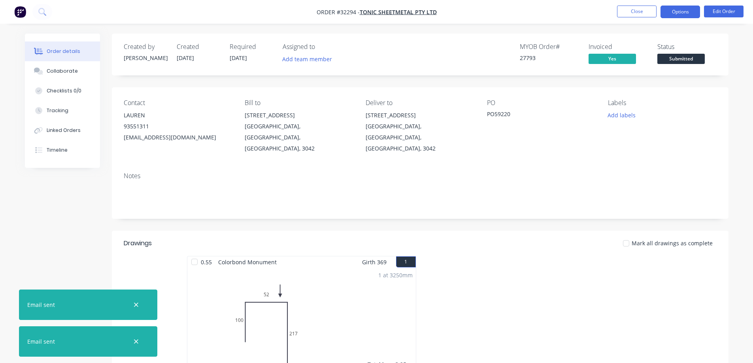
click at [685, 13] on button "Options" at bounding box center [680, 12] width 40 height 13
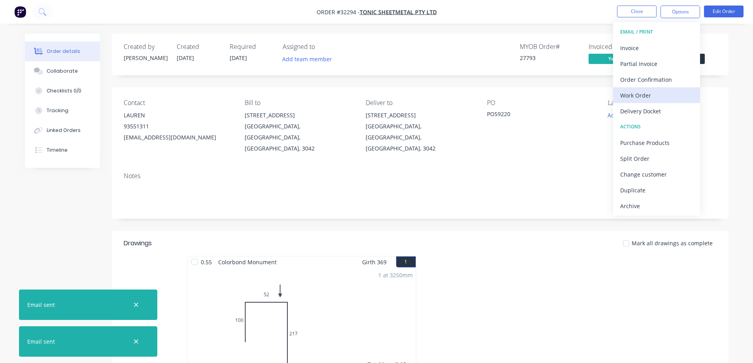
click at [657, 94] on div "Work Order" at bounding box center [656, 95] width 73 height 11
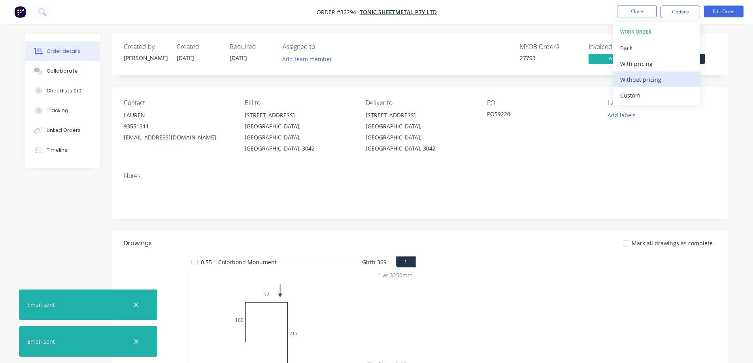
click at [655, 82] on div "Without pricing" at bounding box center [656, 79] width 73 height 11
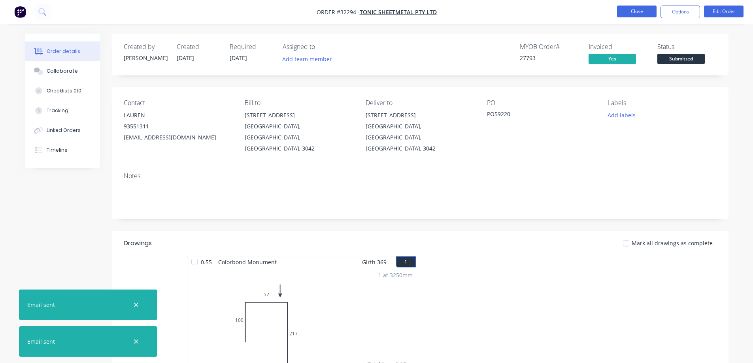
click at [627, 12] on button "Close" at bounding box center [637, 12] width 40 height 12
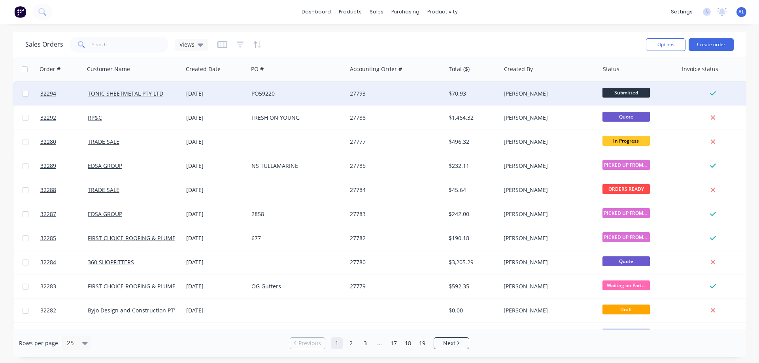
click at [475, 93] on div "$70.93" at bounding box center [471, 94] width 46 height 8
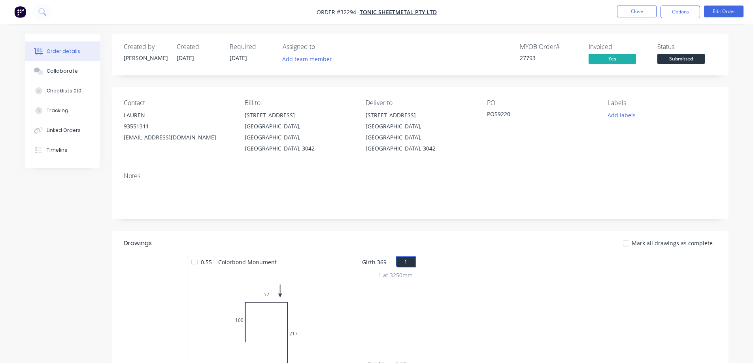
click at [691, 59] on span "Submitted" at bounding box center [680, 59] width 47 height 10
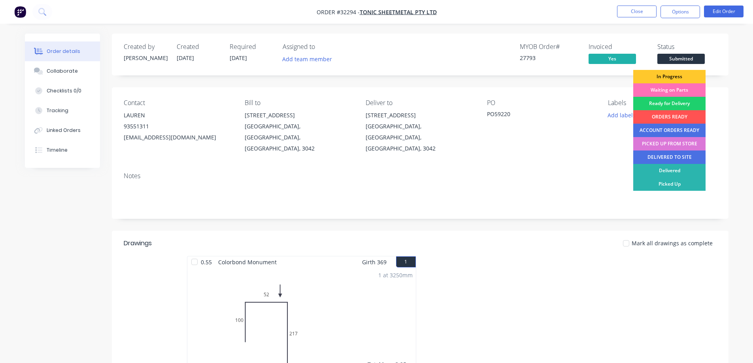
click at [681, 74] on div "In Progress" at bounding box center [669, 76] width 72 height 13
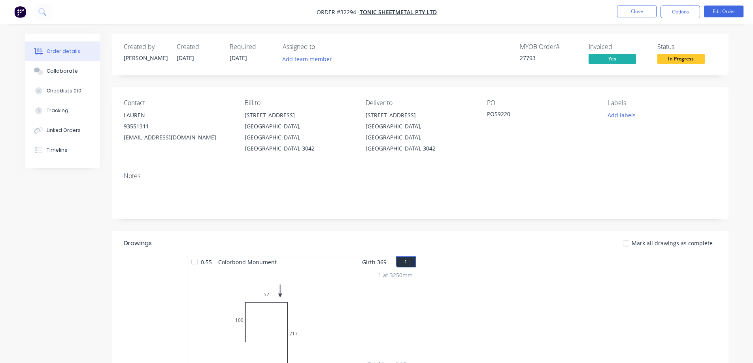
click at [24, 11] on img "button" at bounding box center [20, 12] width 12 height 12
